Goal: Task Accomplishment & Management: Manage account settings

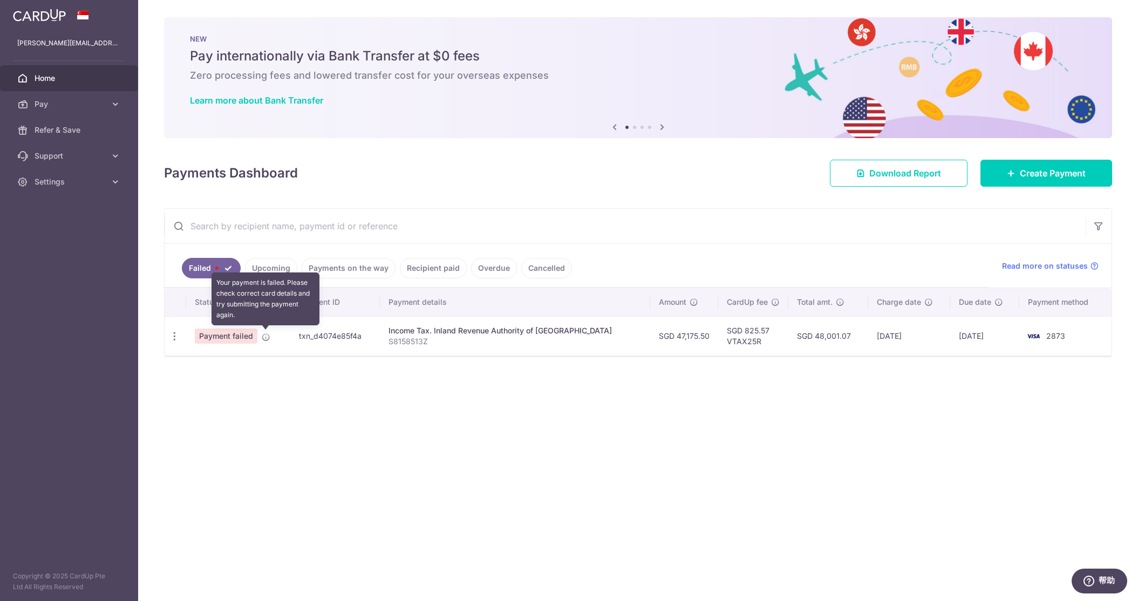
click at [264, 338] on icon at bounding box center [266, 337] width 9 height 9
click at [179, 333] on icon "button" at bounding box center [174, 336] width 11 height 11
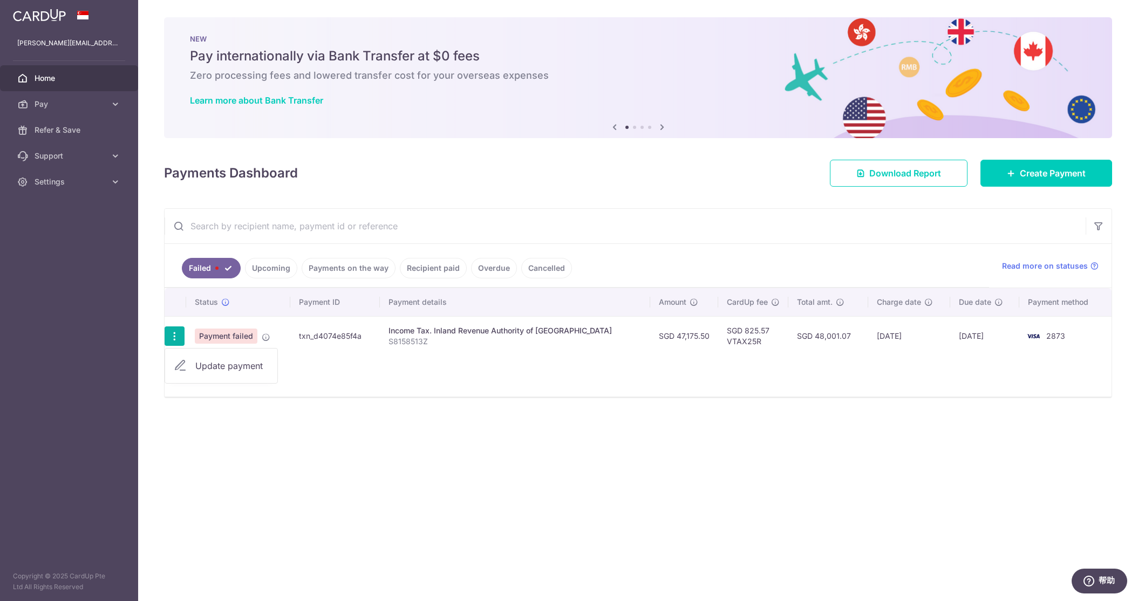
click at [223, 361] on span "Update payment" at bounding box center [231, 365] width 73 height 13
radio input "true"
type input "47,175.50"
type input "S8158513Z"
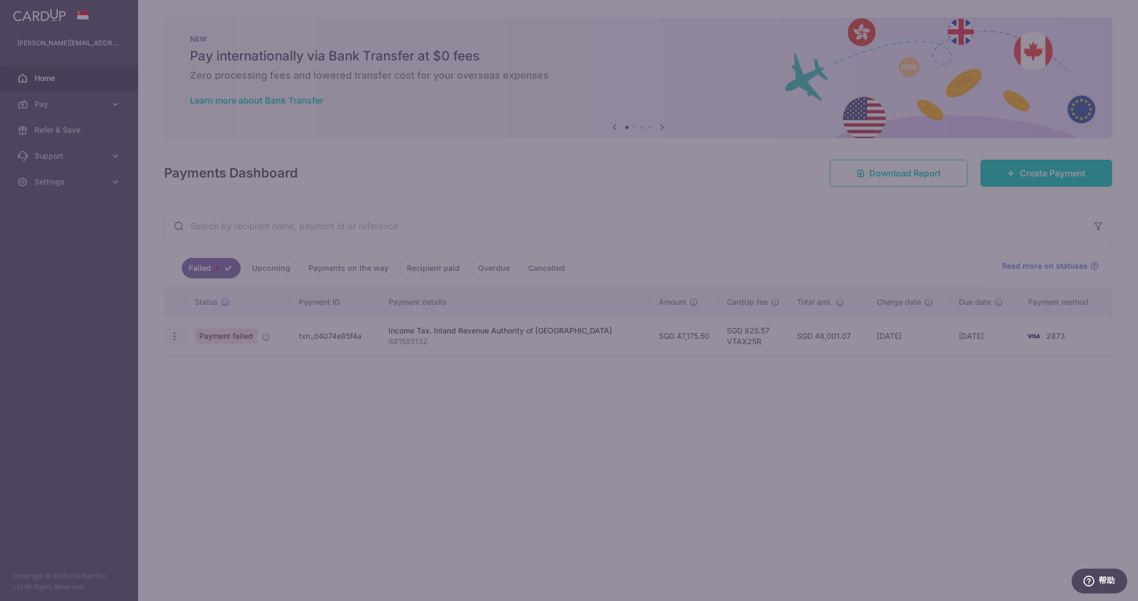
type input "VTAX25R"
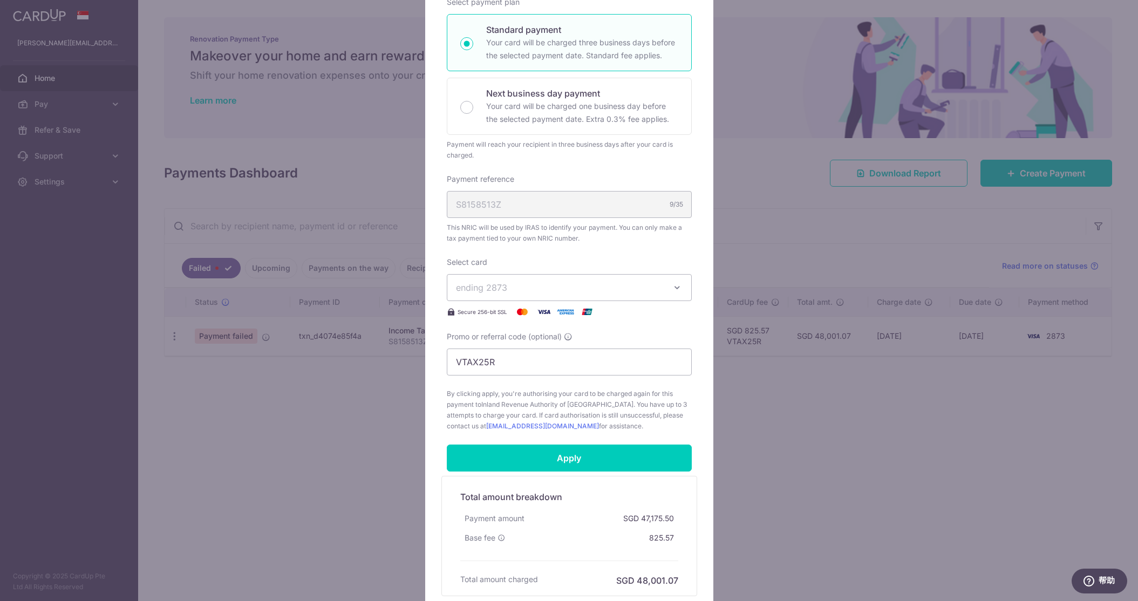
scroll to position [272, 0]
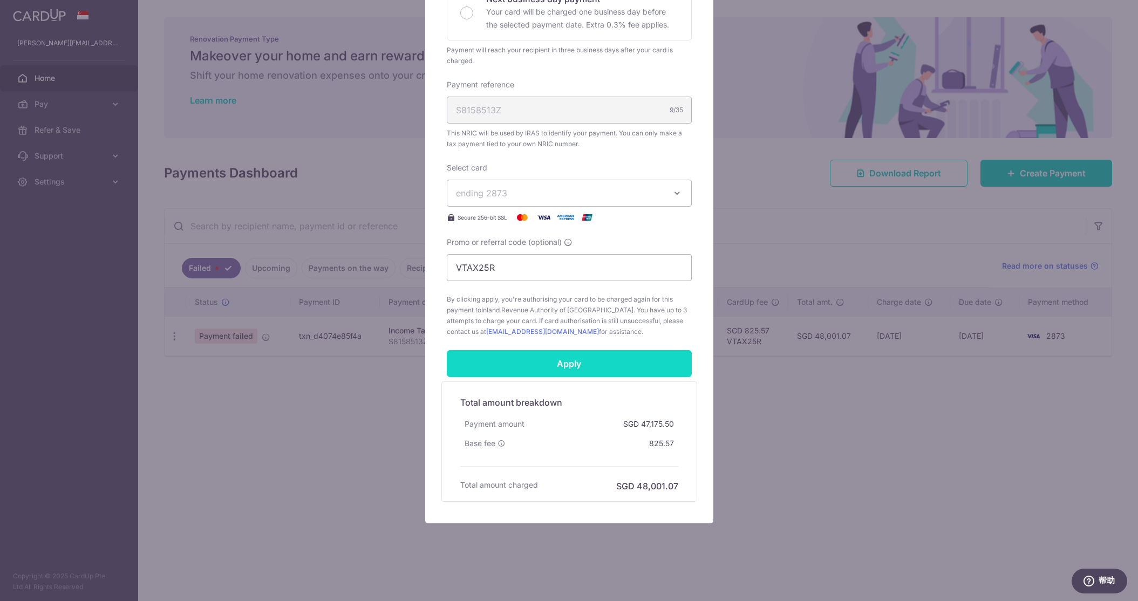
click at [622, 369] on input "Apply" at bounding box center [569, 363] width 245 height 27
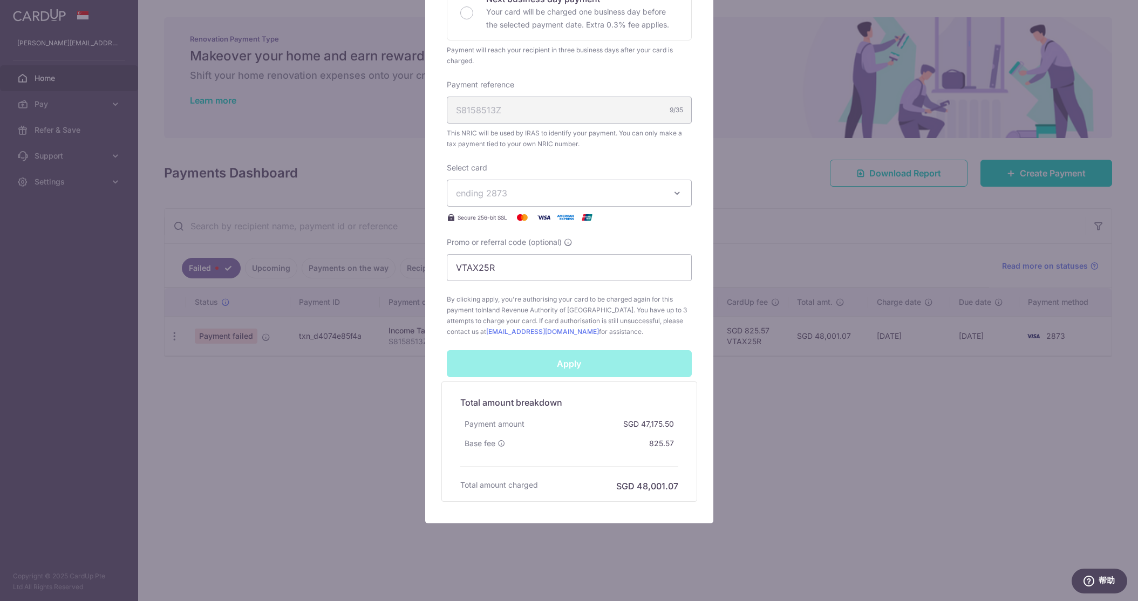
scroll to position [270, 0]
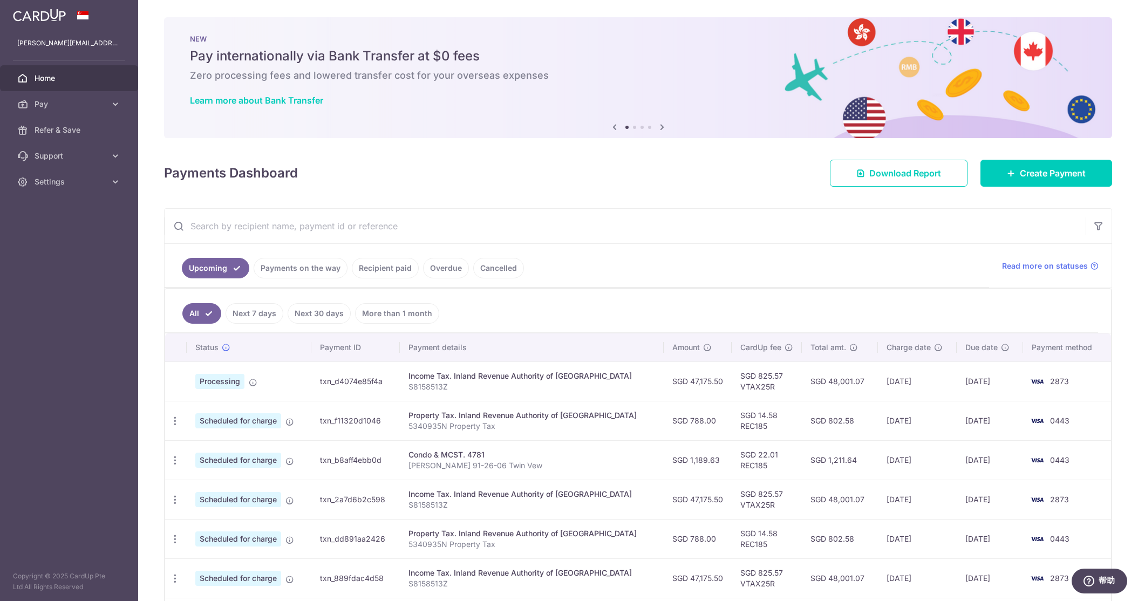
click at [276, 266] on link "Payments on the way" at bounding box center [301, 268] width 94 height 20
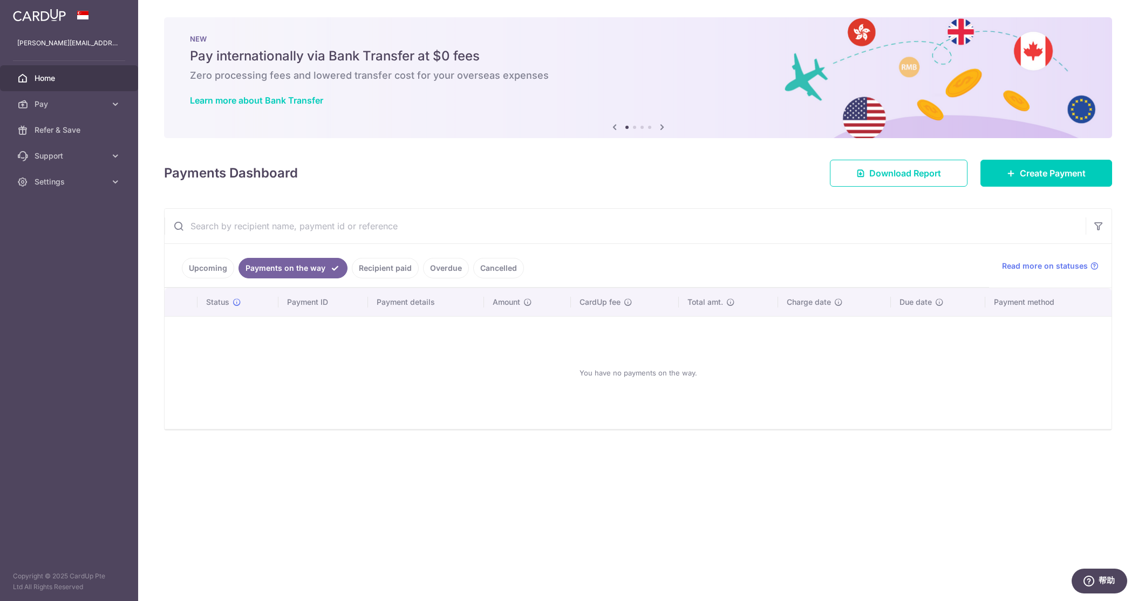
click at [386, 266] on link "Recipient paid" at bounding box center [385, 268] width 67 height 20
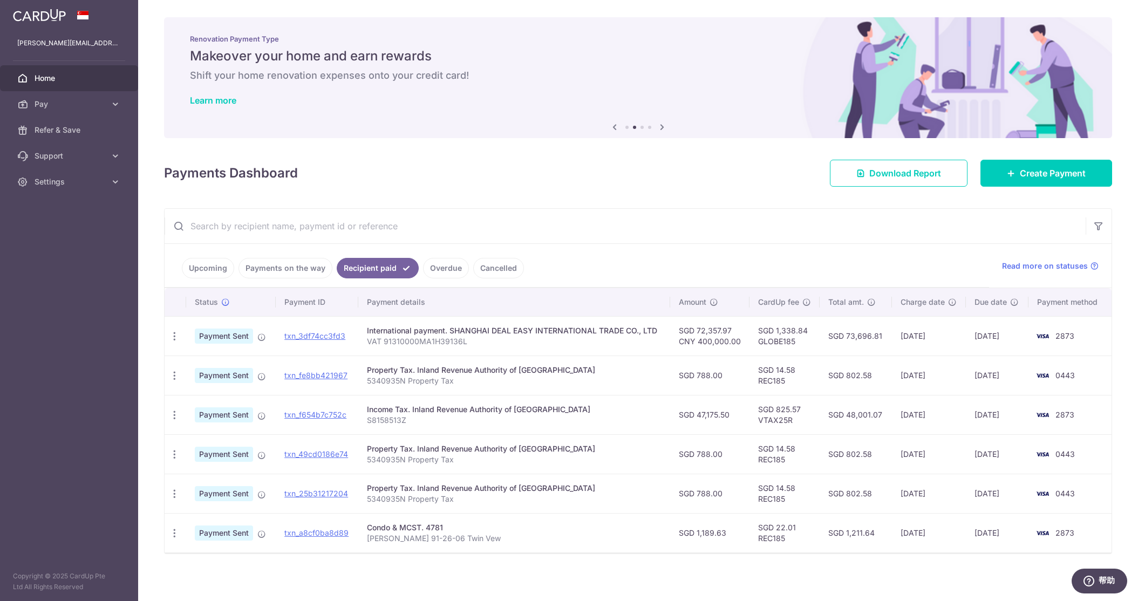
click at [442, 268] on link "Overdue" at bounding box center [446, 268] width 46 height 20
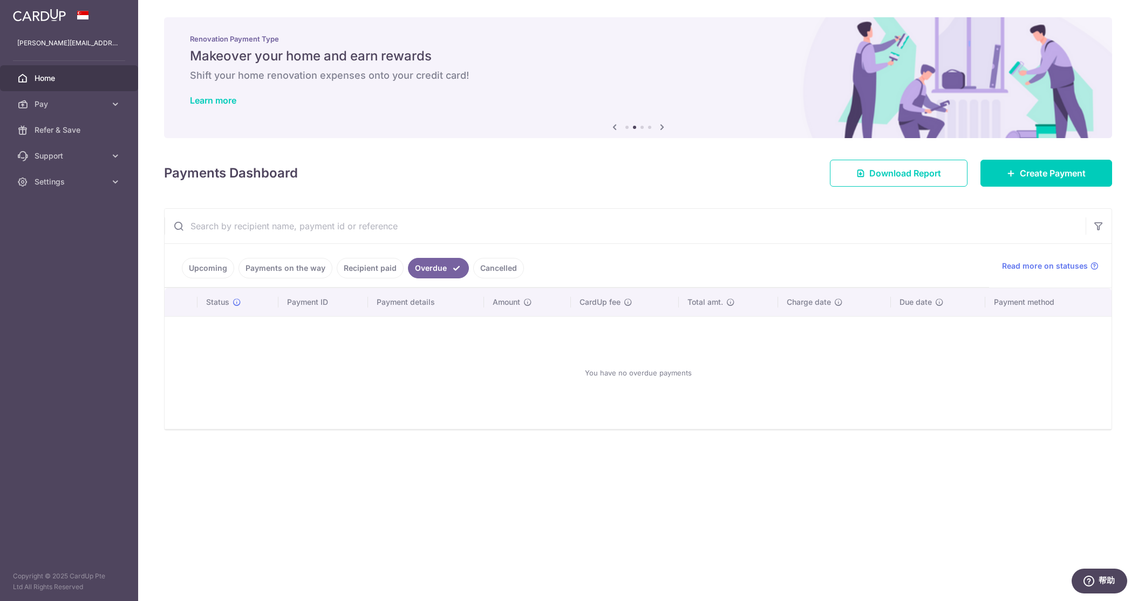
click at [483, 266] on link "Cancelled" at bounding box center [498, 268] width 51 height 20
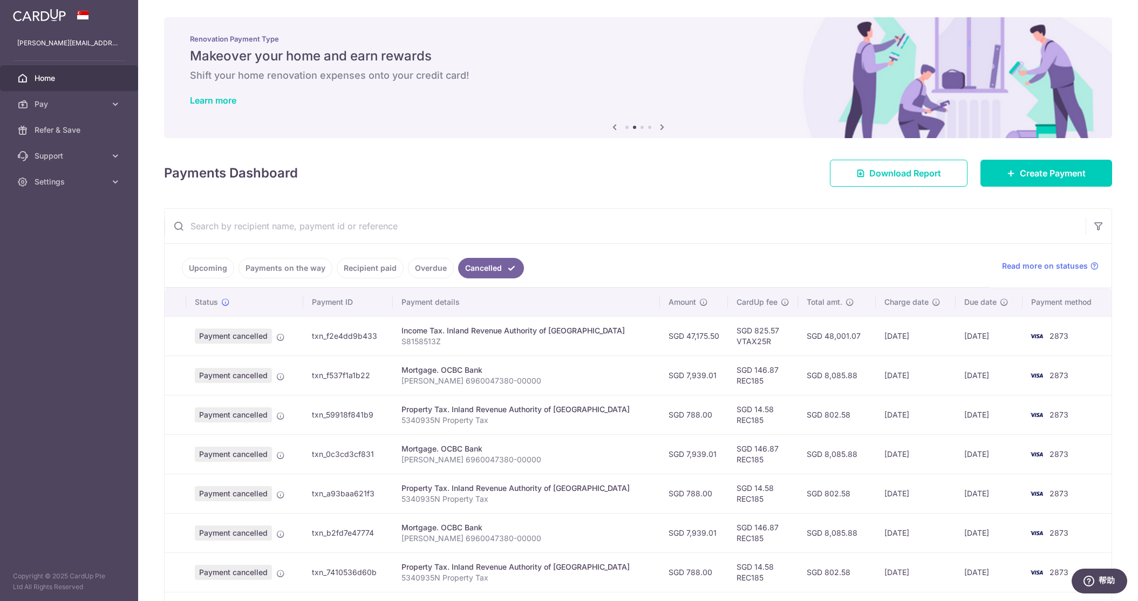
click at [220, 266] on link "Upcoming" at bounding box center [208, 268] width 52 height 20
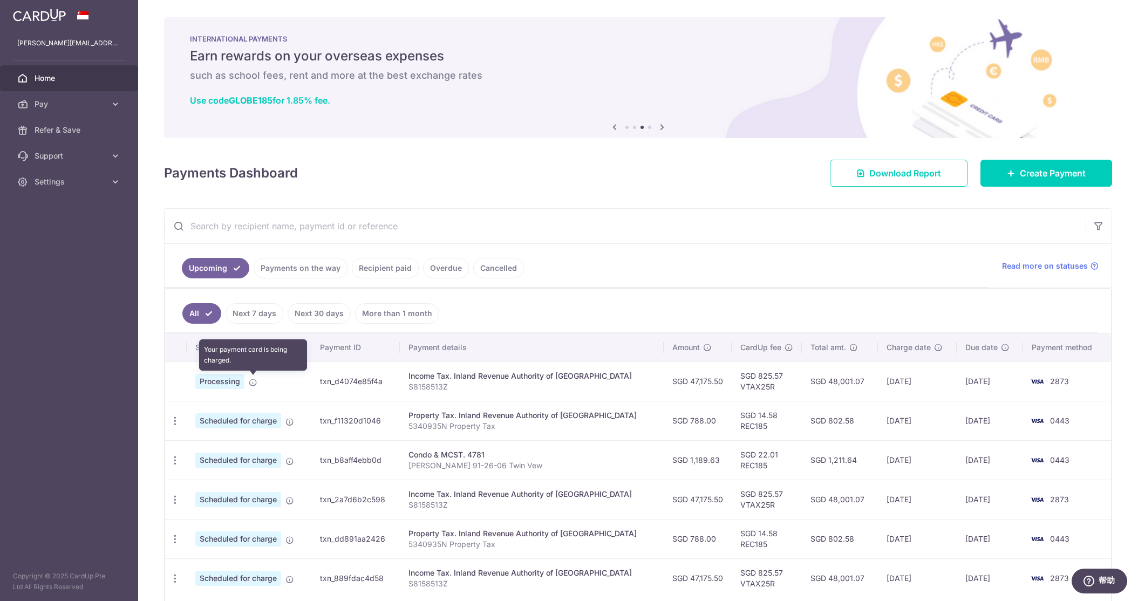
click at [255, 381] on icon at bounding box center [253, 382] width 9 height 9
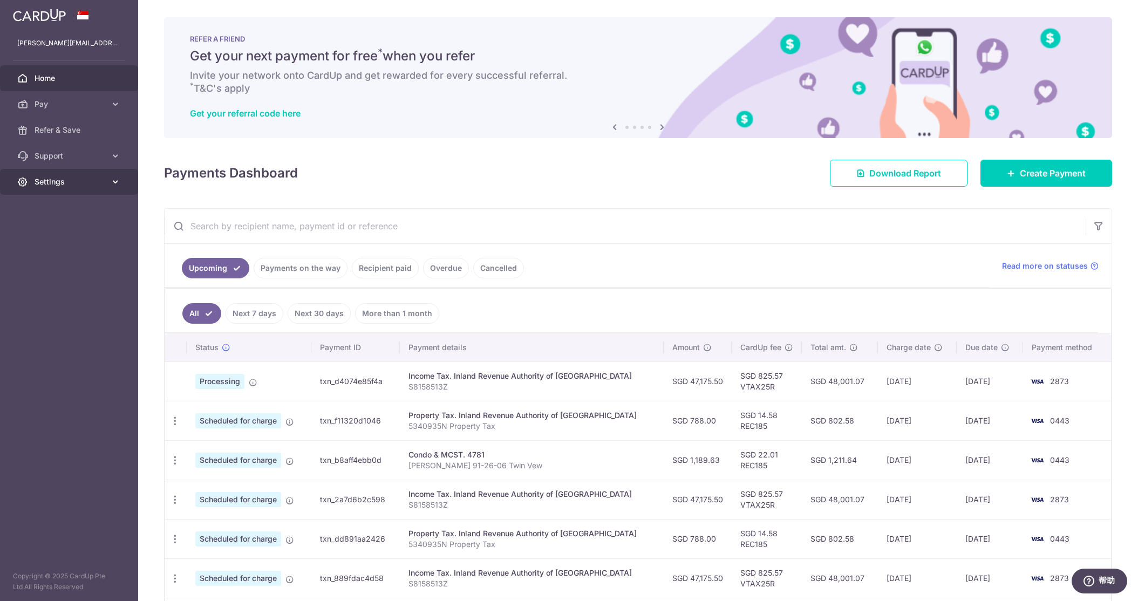
click at [75, 183] on span "Settings" at bounding box center [70, 181] width 71 height 11
click at [74, 230] on span "Logout" at bounding box center [70, 233] width 71 height 11
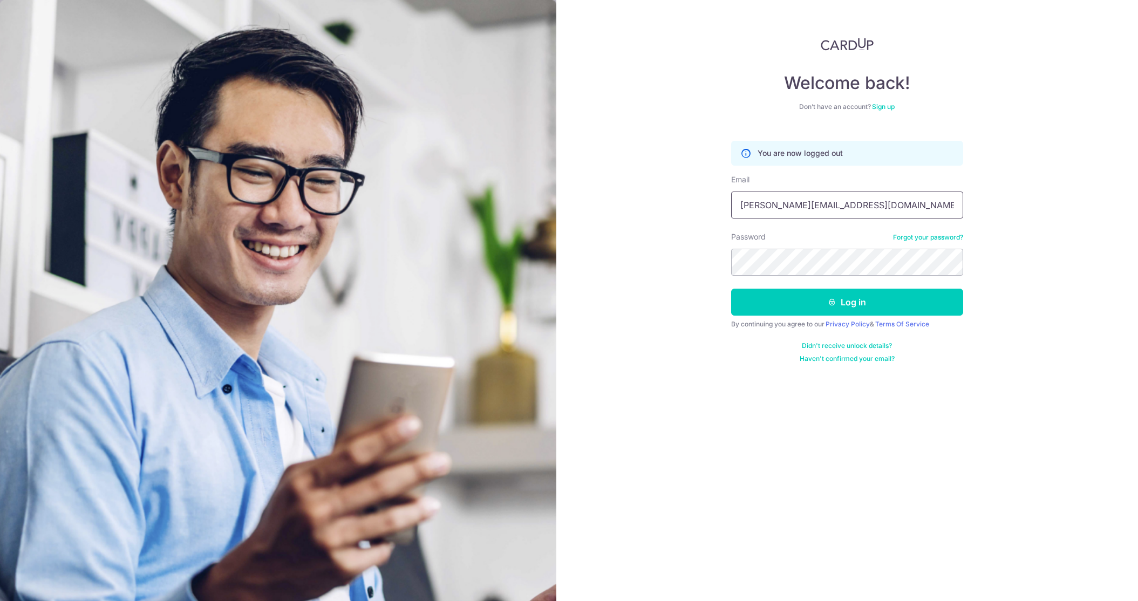
click at [819, 195] on input "[PERSON_NAME][EMAIL_ADDRESS][DOMAIN_NAME]" at bounding box center [847, 205] width 232 height 27
type input "tinahww@gmail.com"
click at [820, 300] on button "Log in" at bounding box center [847, 302] width 232 height 27
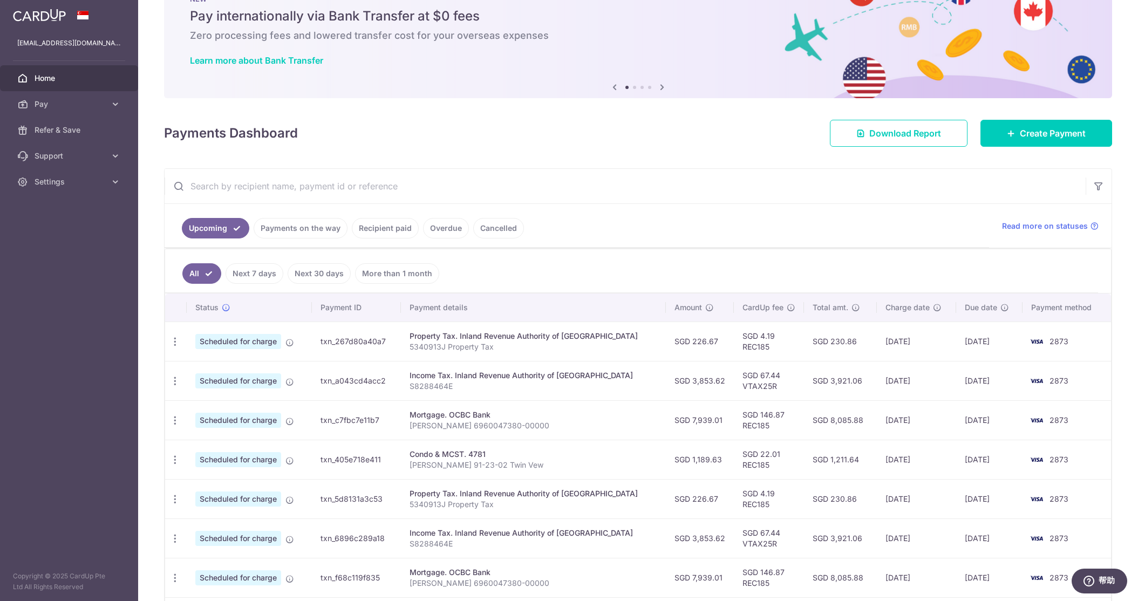
scroll to position [41, 0]
